Goal: Information Seeking & Learning: Learn about a topic

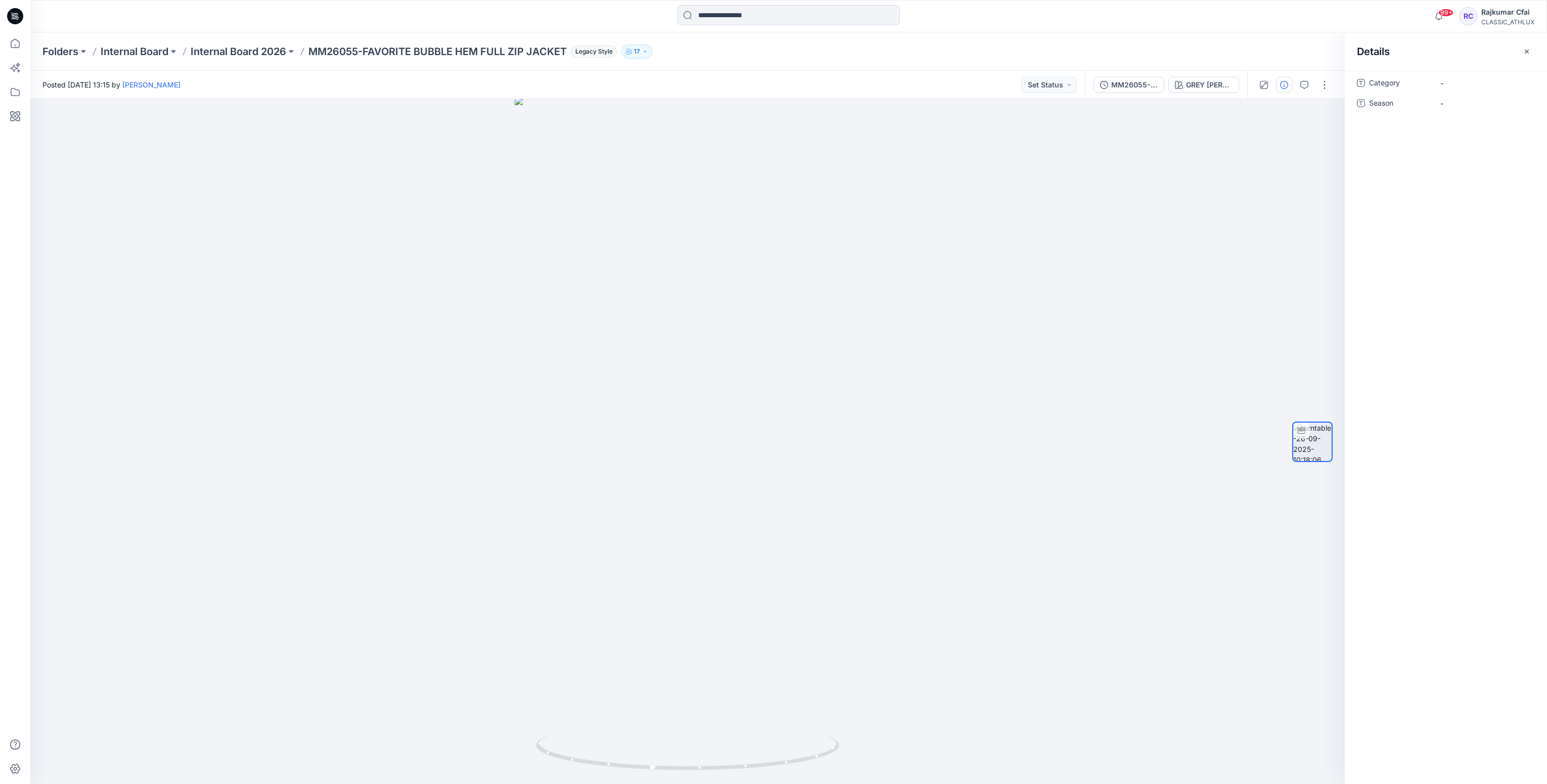
click at [11, 15] on icon at bounding box center [15, 16] width 16 height 16
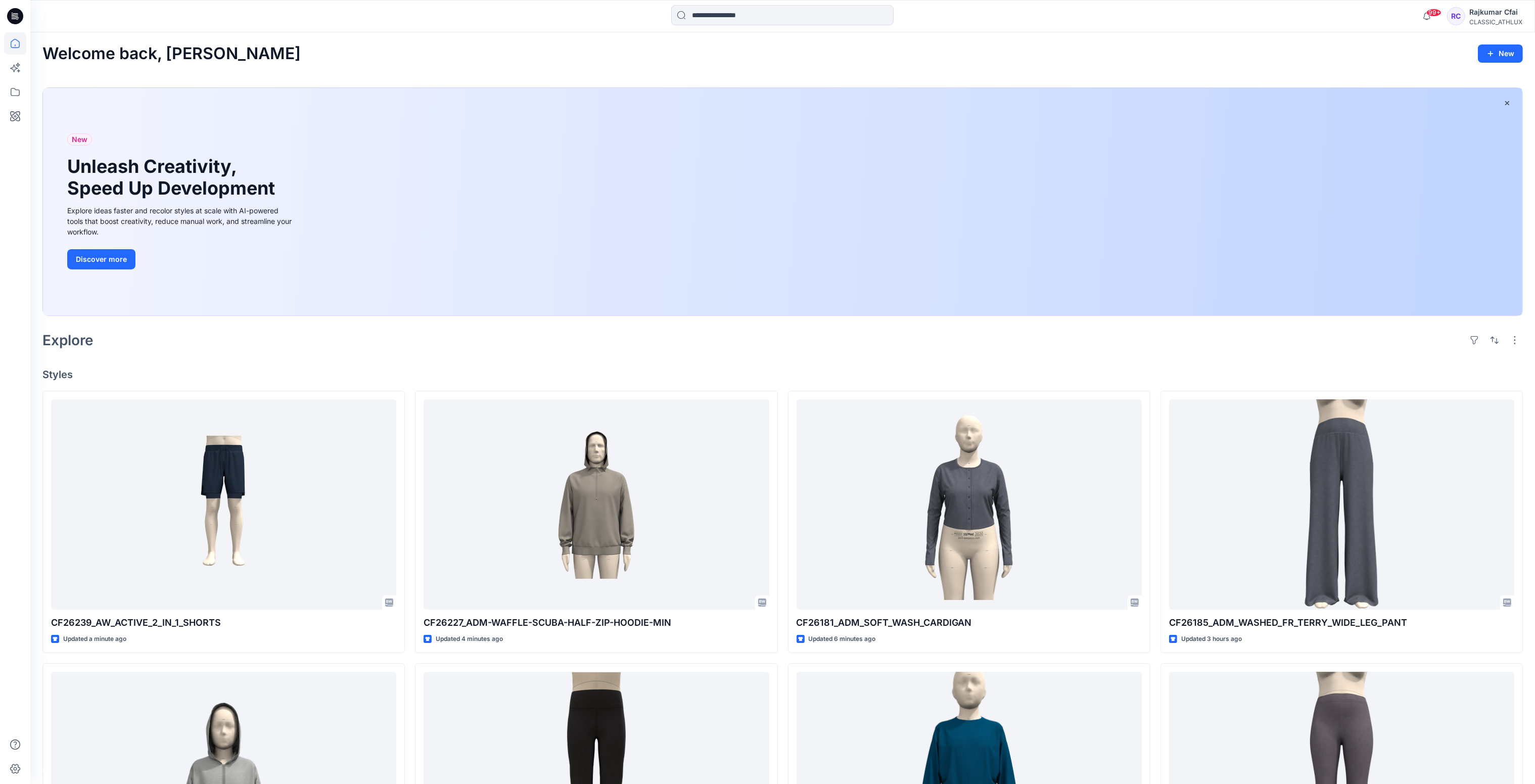
click at [354, 371] on h4 "Styles" at bounding box center [783, 375] width 1480 height 12
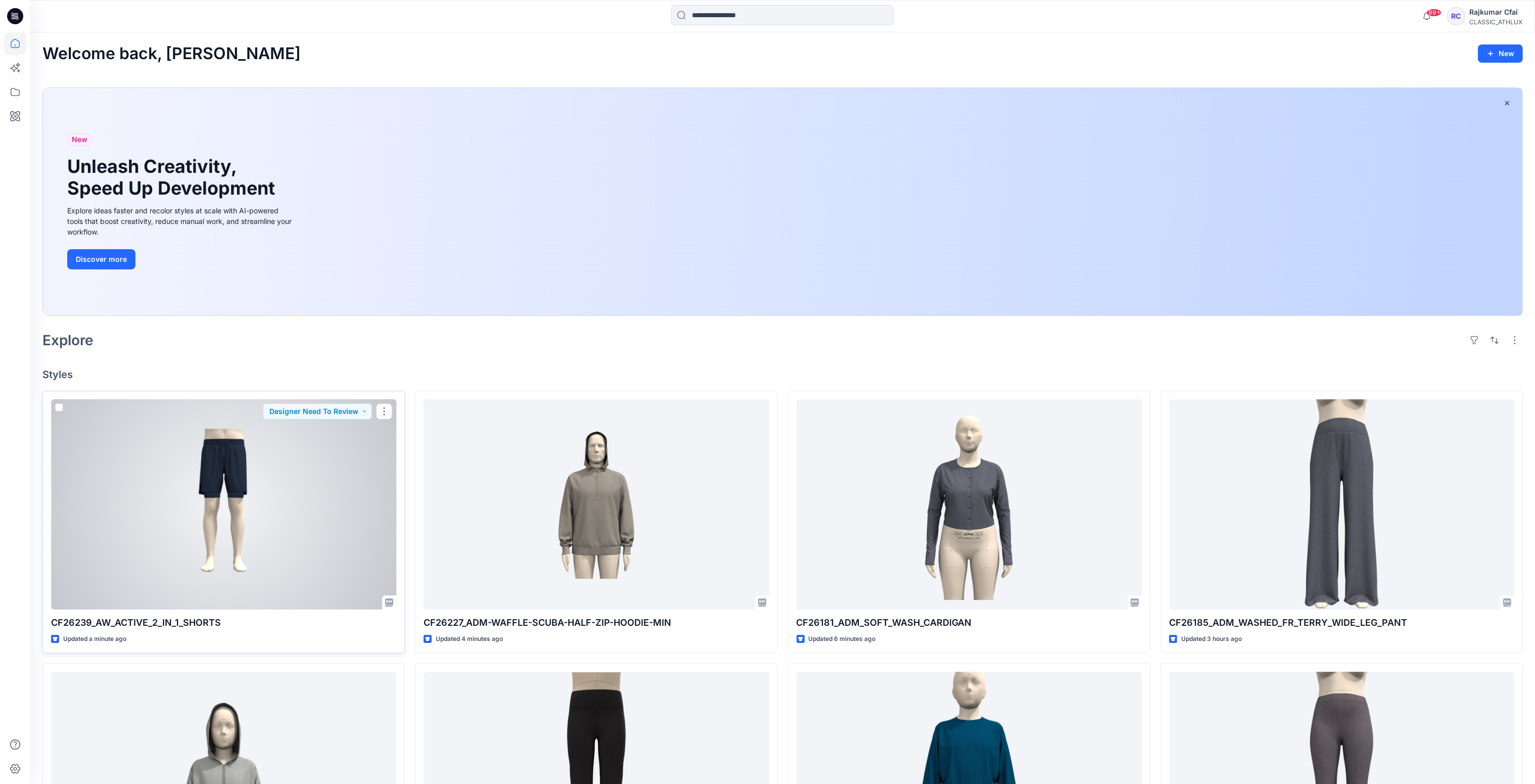
click at [296, 474] on div at bounding box center [223, 504] width 345 height 211
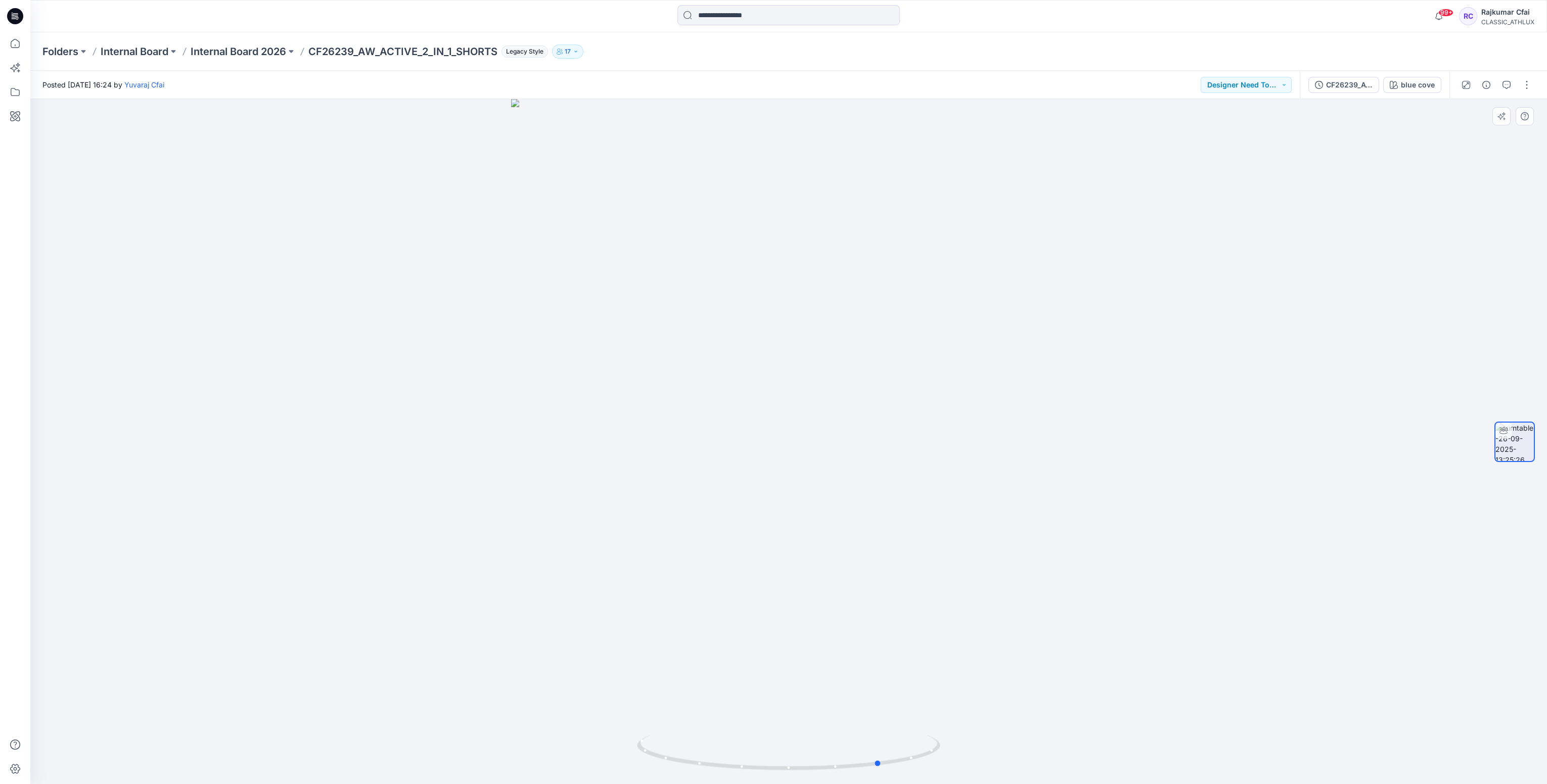
drag, startPoint x: 504, startPoint y: 350, endPoint x: 601, endPoint y: 375, distance: 100.2
click at [601, 375] on div at bounding box center [789, 441] width 1516 height 685
drag, startPoint x: 996, startPoint y: 333, endPoint x: 726, endPoint y: 349, distance: 270.5
click at [726, 349] on img at bounding box center [789, 442] width 561 height 686
drag, startPoint x: 668, startPoint y: 353, endPoint x: 777, endPoint y: 414, distance: 124.9
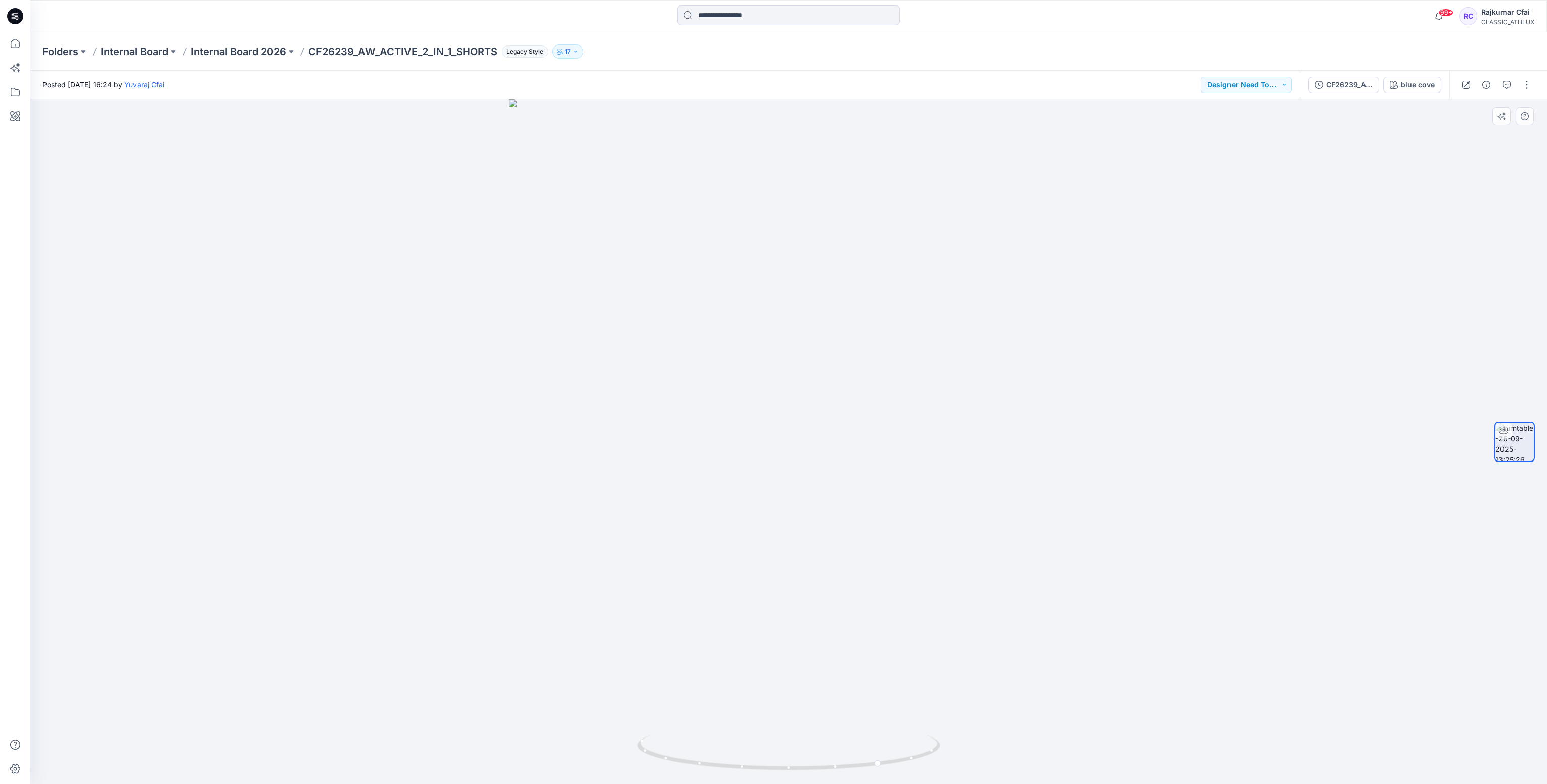
click at [880, 374] on img at bounding box center [789, 442] width 561 height 686
drag, startPoint x: 574, startPoint y: 698, endPoint x: 593, endPoint y: 641, distance: 60.1
click at [585, 658] on img at bounding box center [789, 442] width 561 height 686
drag, startPoint x: 593, startPoint y: 641, endPoint x: 948, endPoint y: 651, distance: 355.1
click at [936, 653] on img at bounding box center [789, 442] width 561 height 686
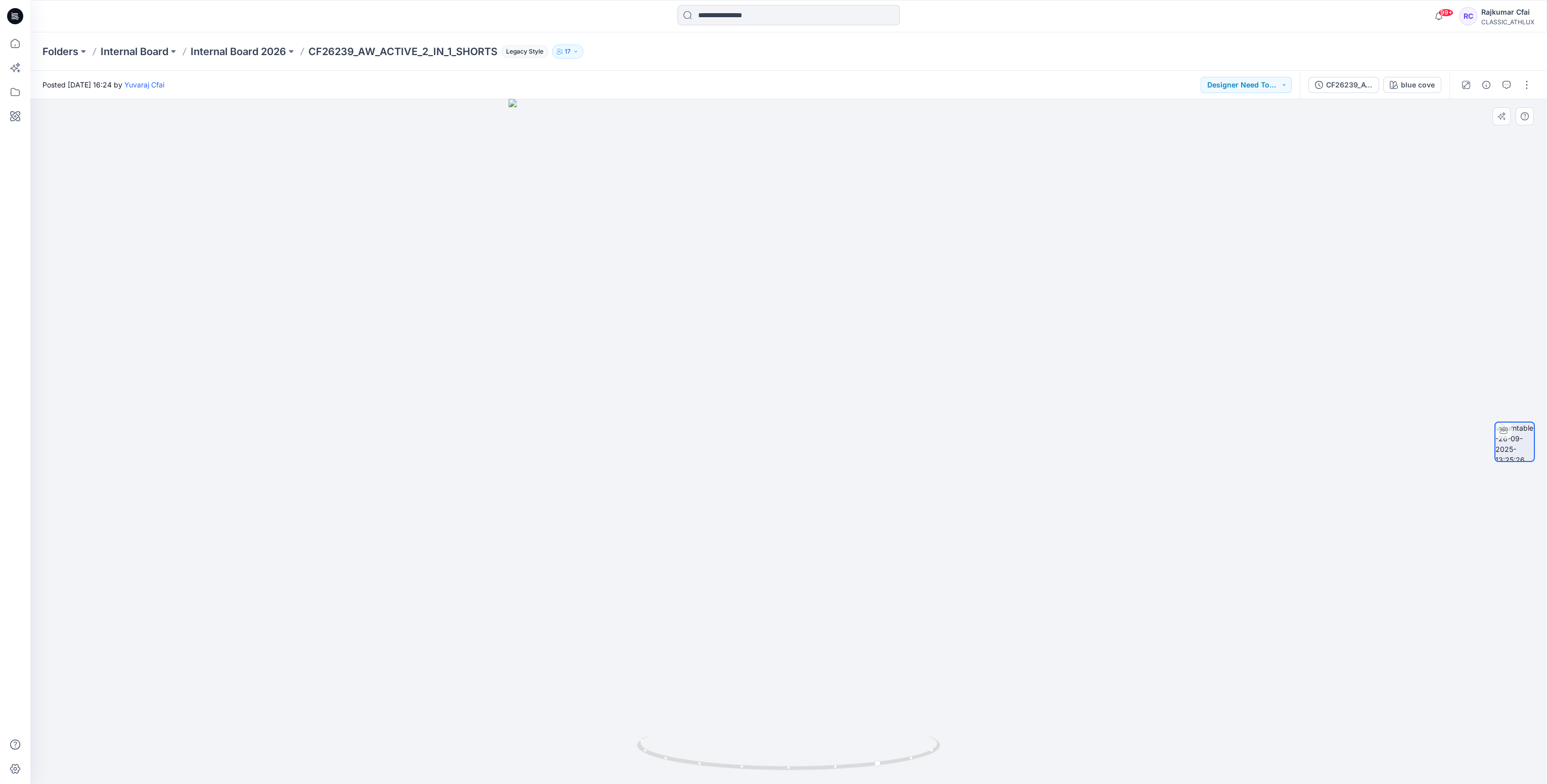
drag, startPoint x: 988, startPoint y: 663, endPoint x: 800, endPoint y: 677, distance: 188.5
click at [800, 675] on img at bounding box center [789, 442] width 561 height 686
drag, startPoint x: 860, startPoint y: 765, endPoint x: 519, endPoint y: 315, distance: 564.6
click at [542, 728] on div at bounding box center [789, 441] width 1516 height 685
click at [1409, 88] on div "blue cove" at bounding box center [1418, 85] width 34 height 11
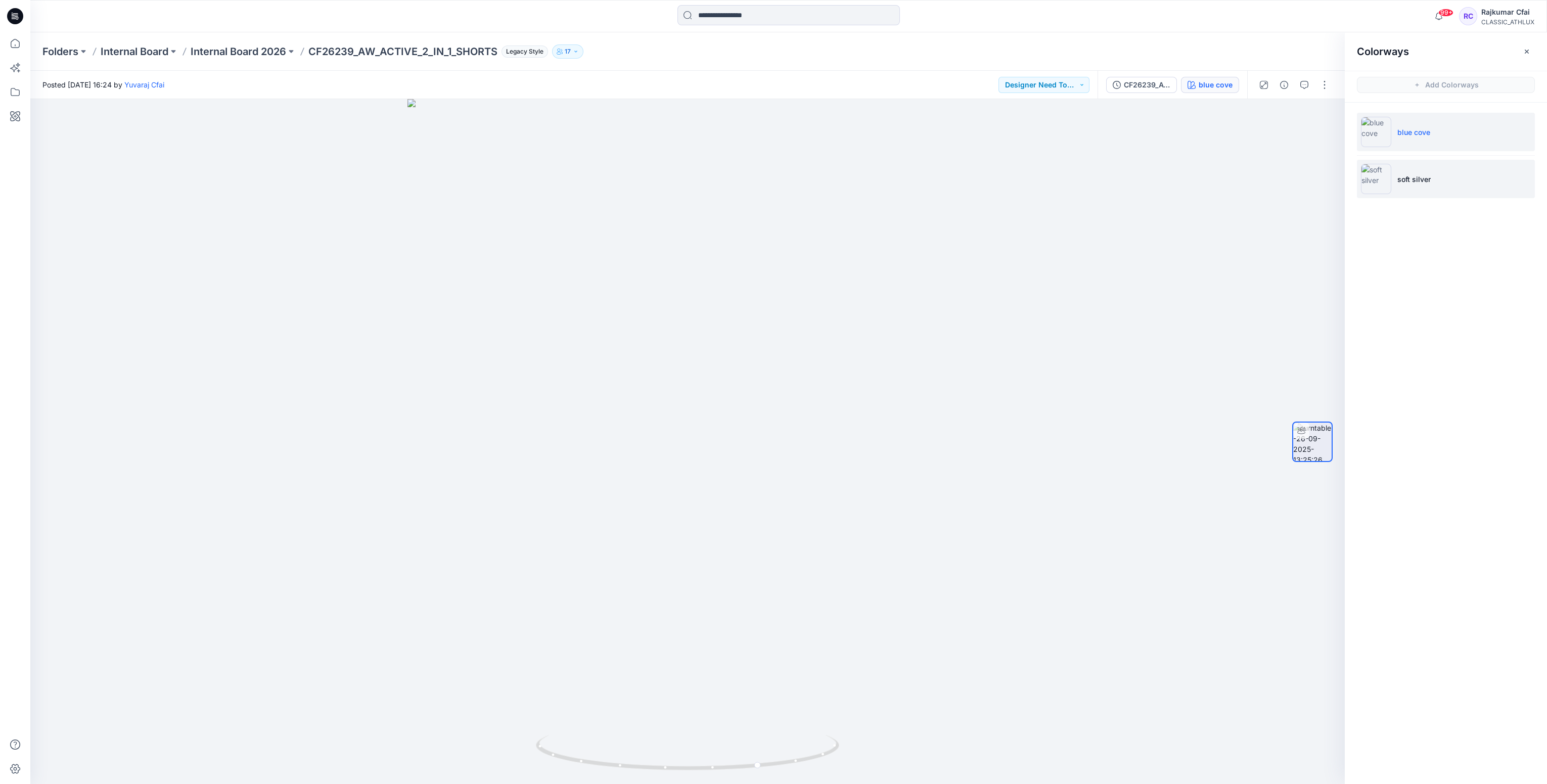
click at [1421, 169] on li "soft silver" at bounding box center [1446, 179] width 178 height 38
drag, startPoint x: 680, startPoint y: 769, endPoint x: 752, endPoint y: 733, distance: 80.5
click at [752, 737] on icon at bounding box center [688, 753] width 306 height 38
drag, startPoint x: 857, startPoint y: 333, endPoint x: 590, endPoint y: 315, distance: 267.6
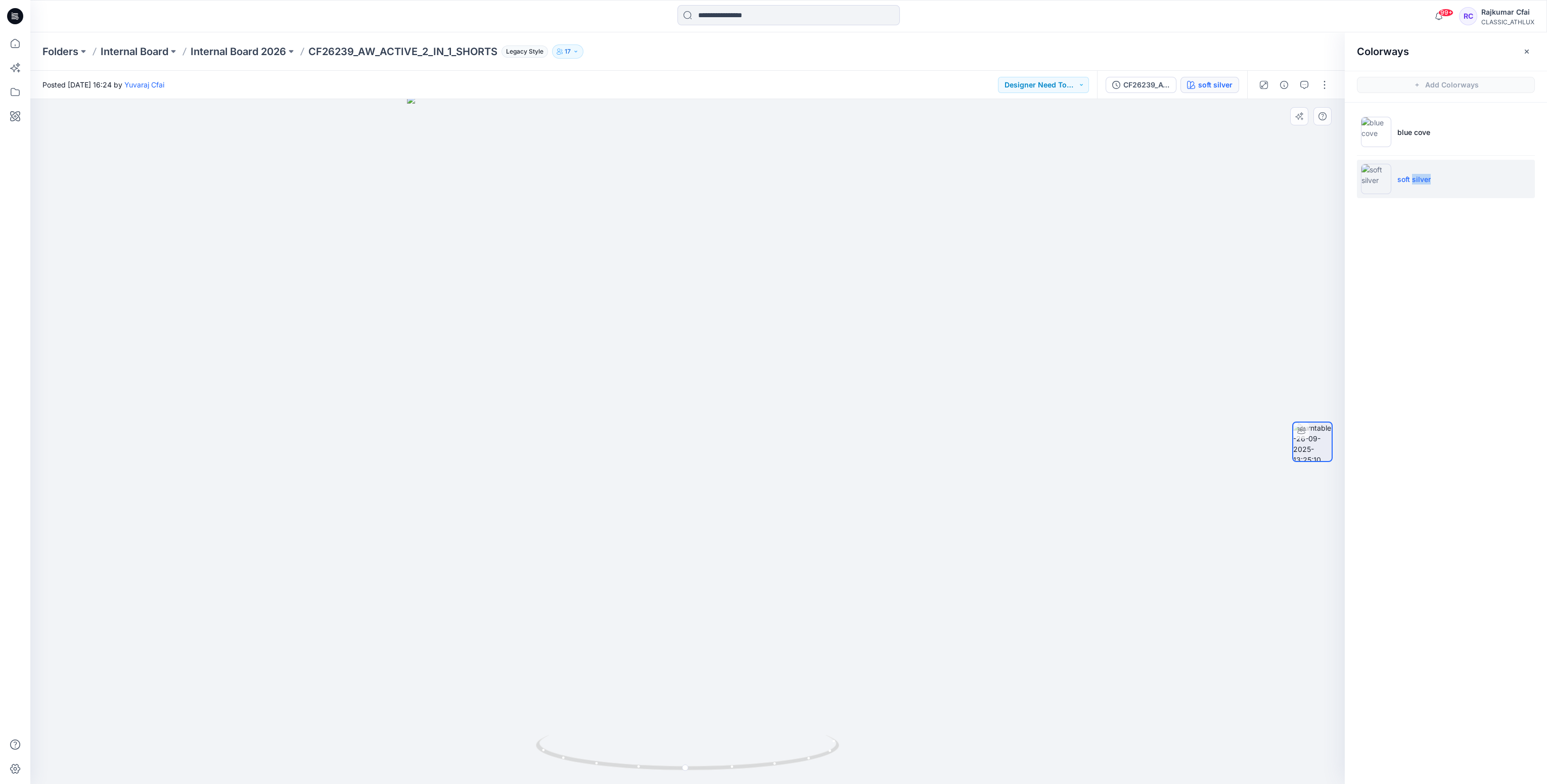
click at [590, 315] on img at bounding box center [688, 439] width 561 height 689
drag, startPoint x: 809, startPoint y: 750, endPoint x: 823, endPoint y: 686, distance: 65.5
click at [825, 705] on div at bounding box center [688, 441] width 1315 height 685
click at [17, 19] on icon at bounding box center [17, 19] width 2 height 1
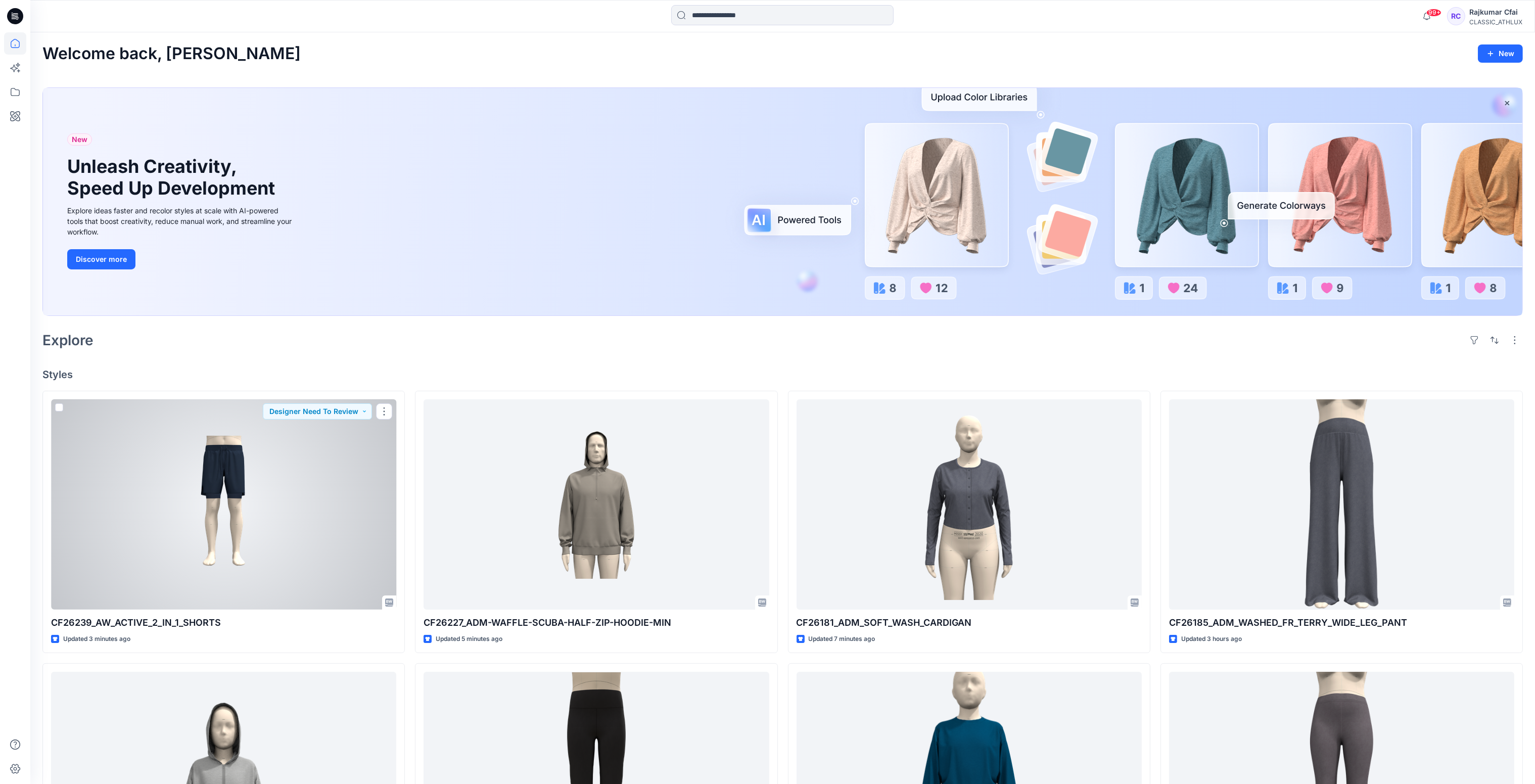
click at [304, 507] on div at bounding box center [223, 504] width 345 height 211
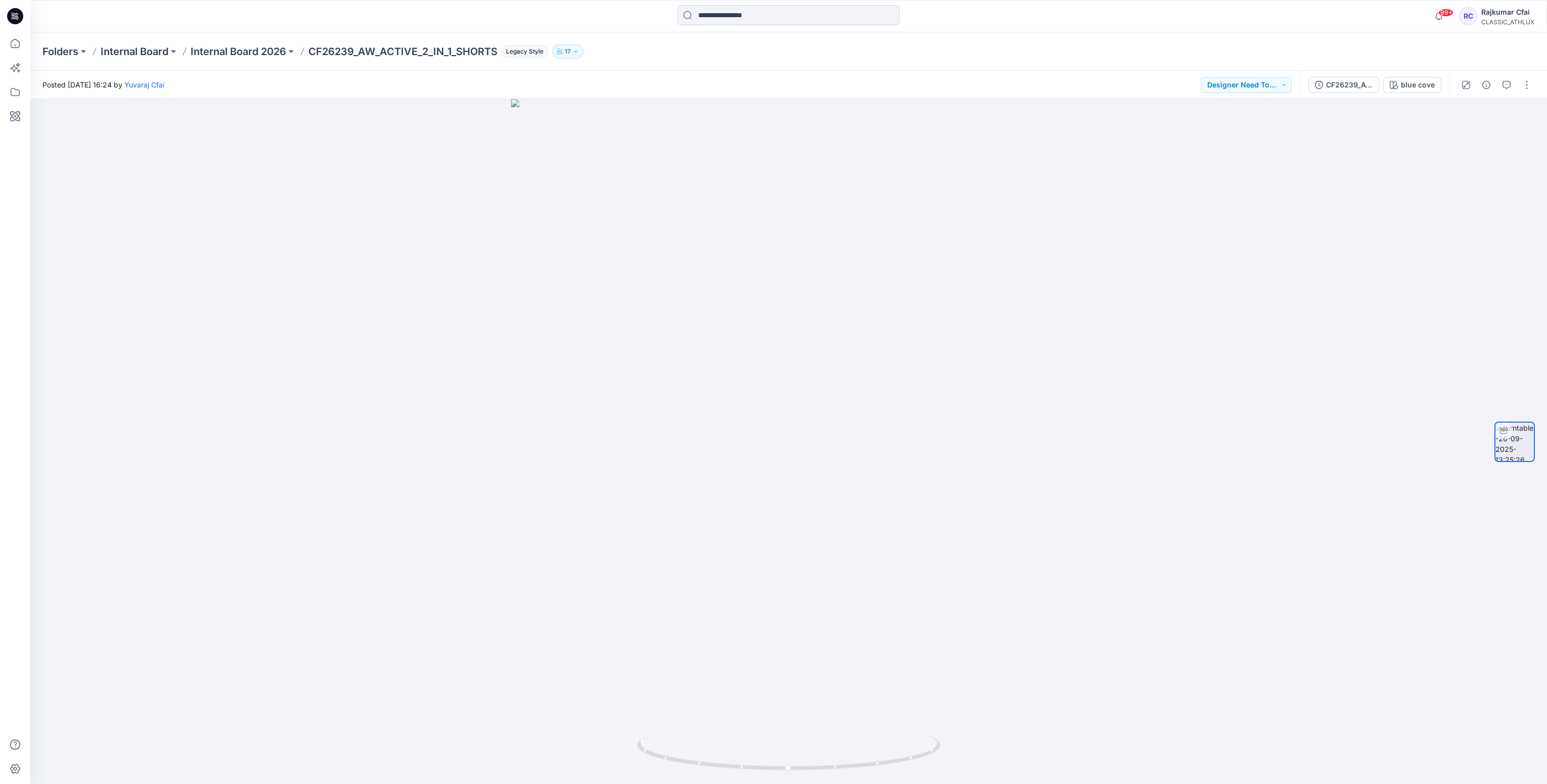
click at [22, 16] on icon at bounding box center [15, 16] width 16 height 16
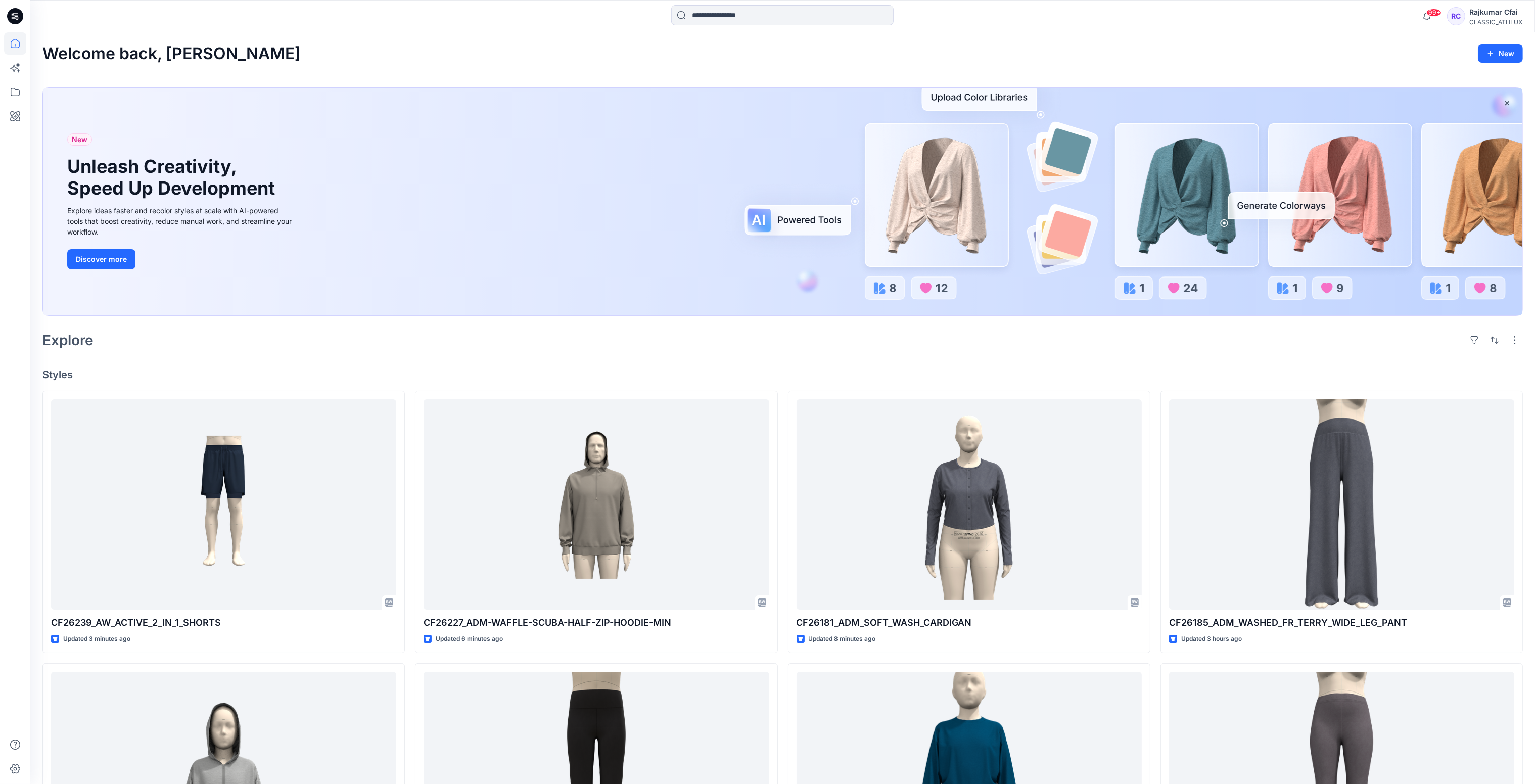
click at [836, 315] on div at bounding box center [783, 201] width 1479 height 228
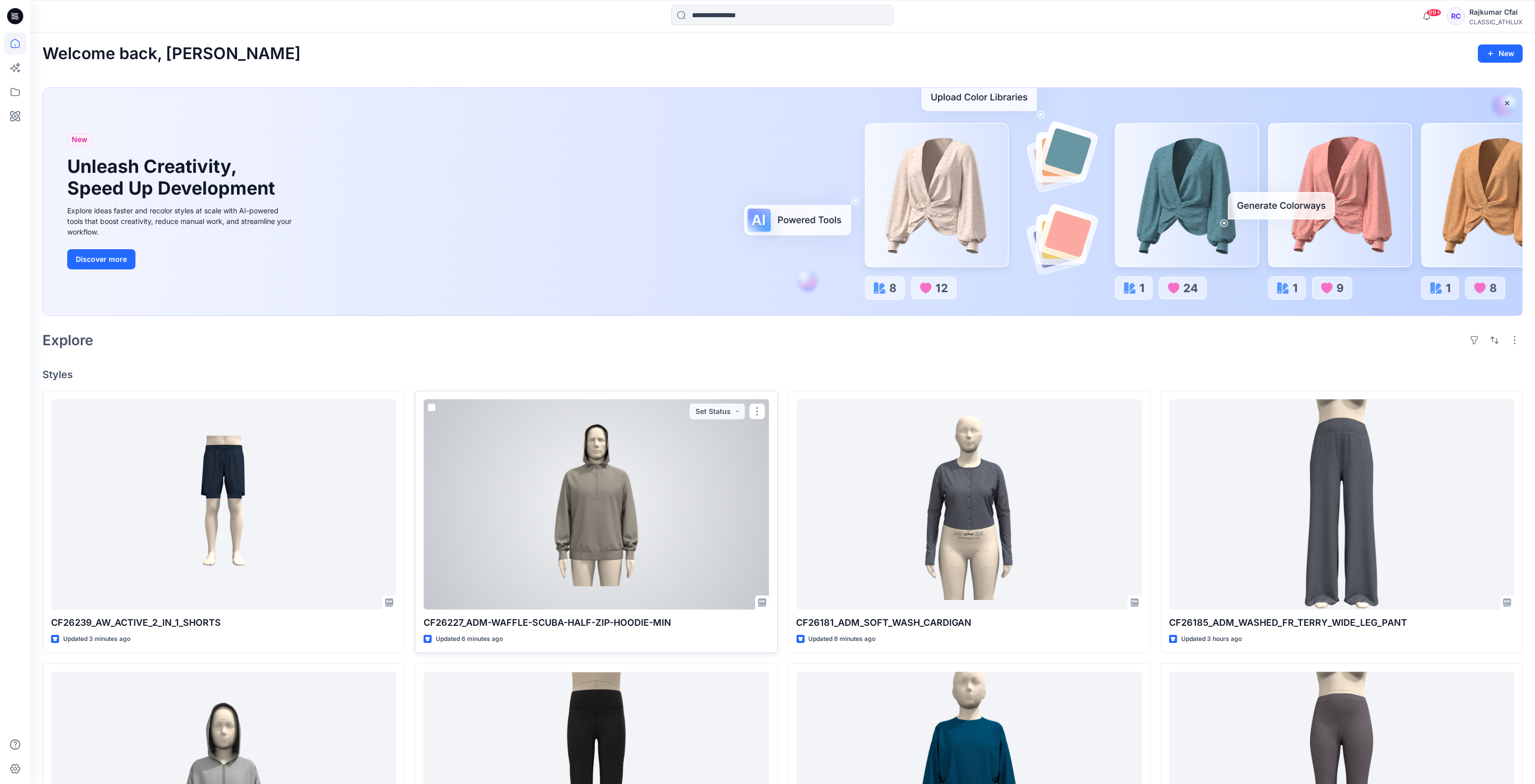
click at [599, 500] on div at bounding box center [596, 504] width 345 height 211
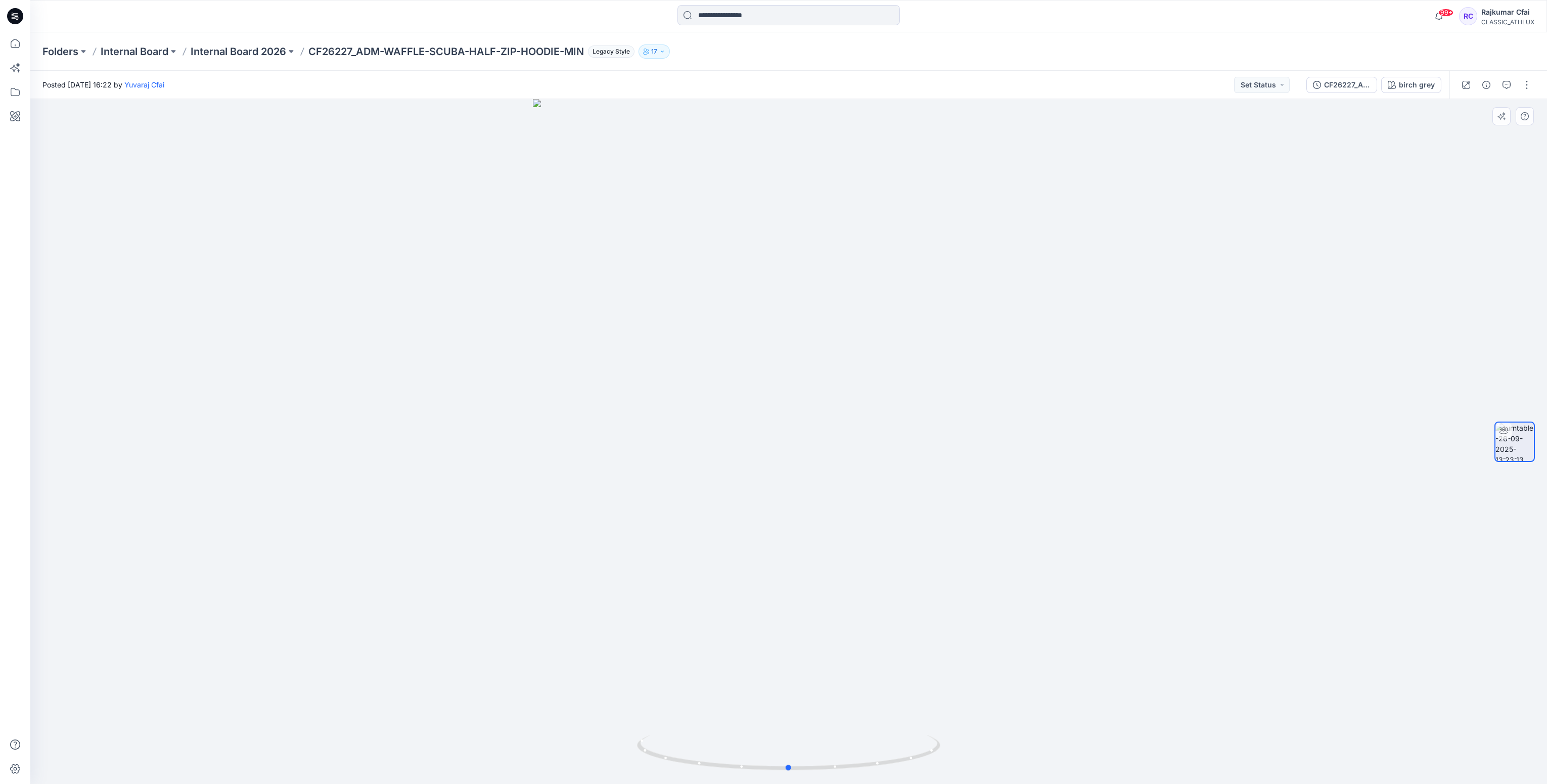
click at [305, 285] on div at bounding box center [789, 441] width 1516 height 685
